Goal: Obtain resource: Obtain resource

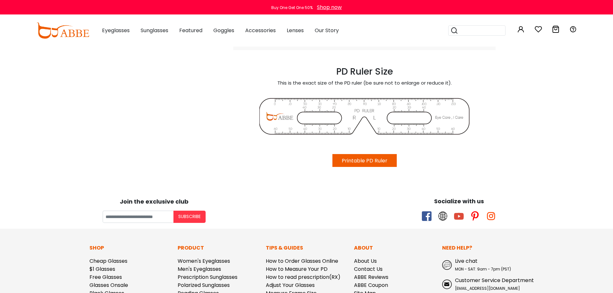
scroll to position [386, 0]
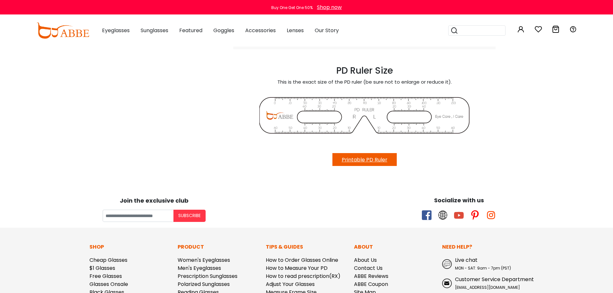
click at [370, 160] on button "Printable PD Ruler" at bounding box center [364, 159] width 64 height 13
click at [362, 159] on button "Printable PD Ruler" at bounding box center [364, 159] width 64 height 13
click at [322, 41] on button "Later" at bounding box center [319, 41] width 29 height 16
click at [357, 158] on button "Printable PD Ruler" at bounding box center [364, 159] width 64 height 13
